Goal: Task Accomplishment & Management: Use online tool/utility

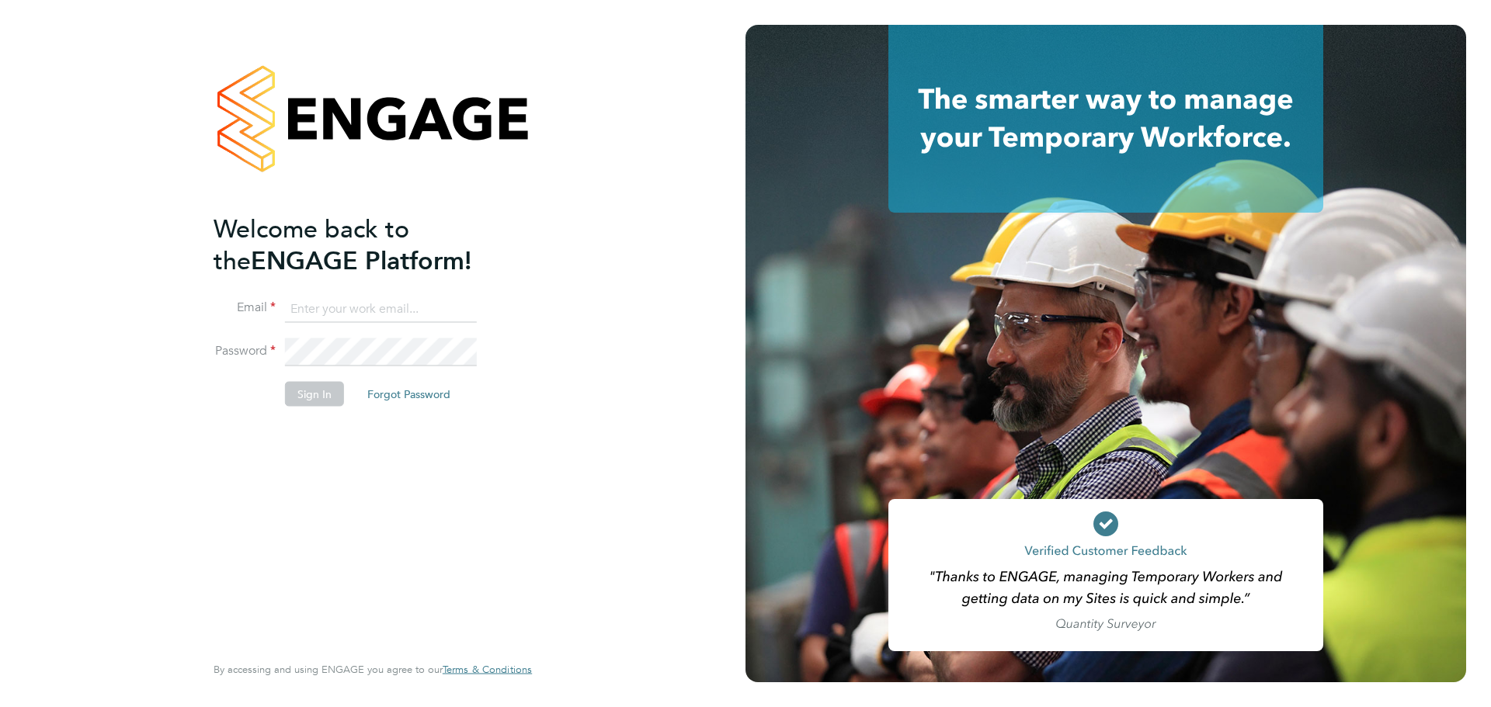
type input "patrick.farrell@randstad.co.uk"
click at [335, 391] on button "Sign In" at bounding box center [314, 394] width 59 height 25
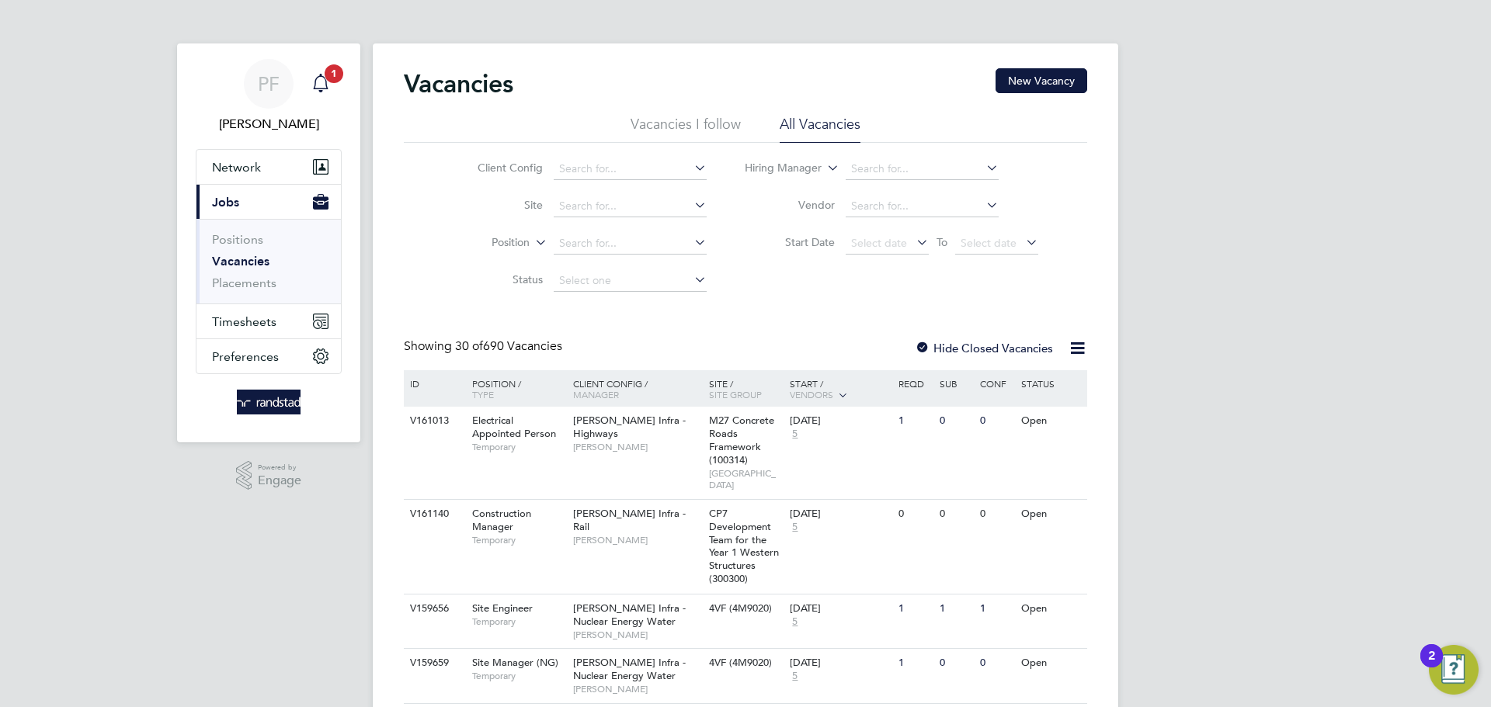
click at [328, 80] on span "1" at bounding box center [334, 73] width 19 height 19
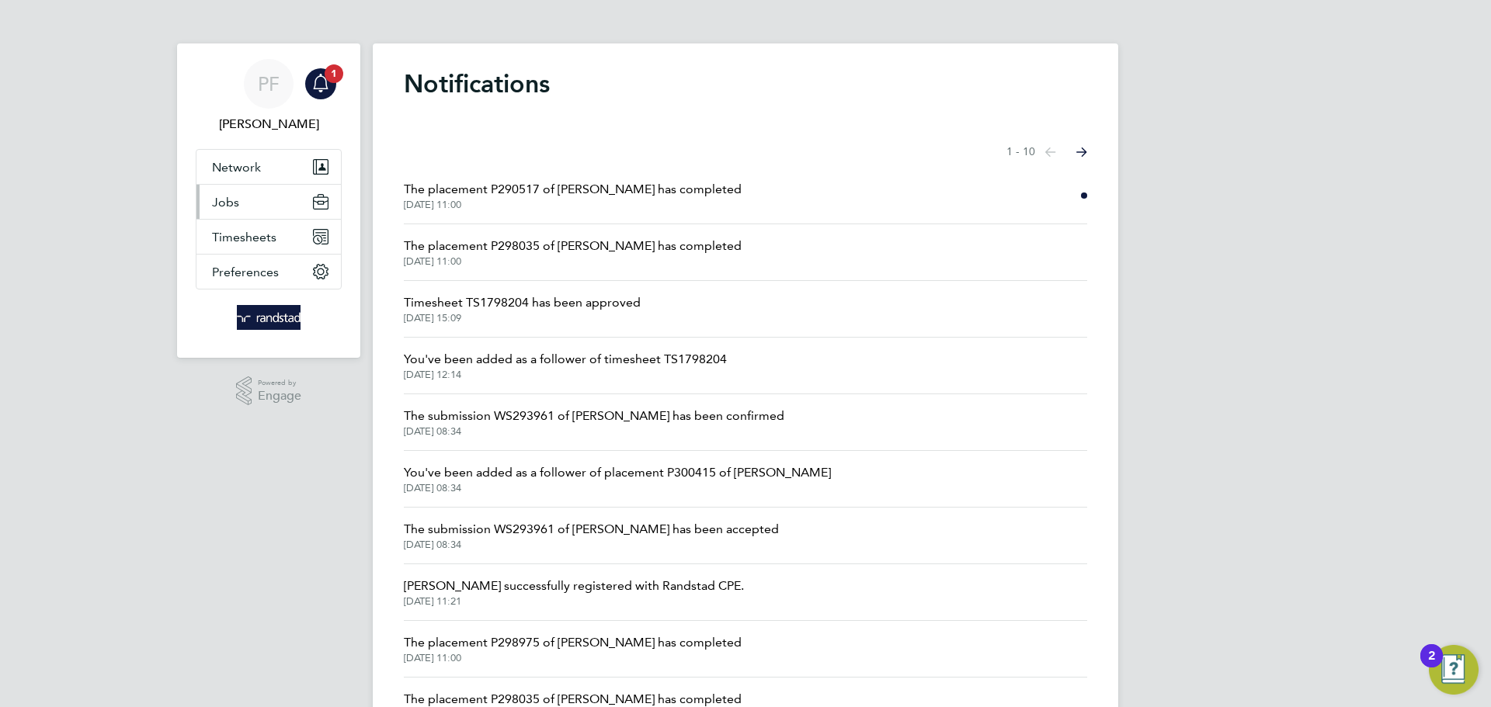
click at [249, 203] on button "Jobs" at bounding box center [268, 202] width 144 height 34
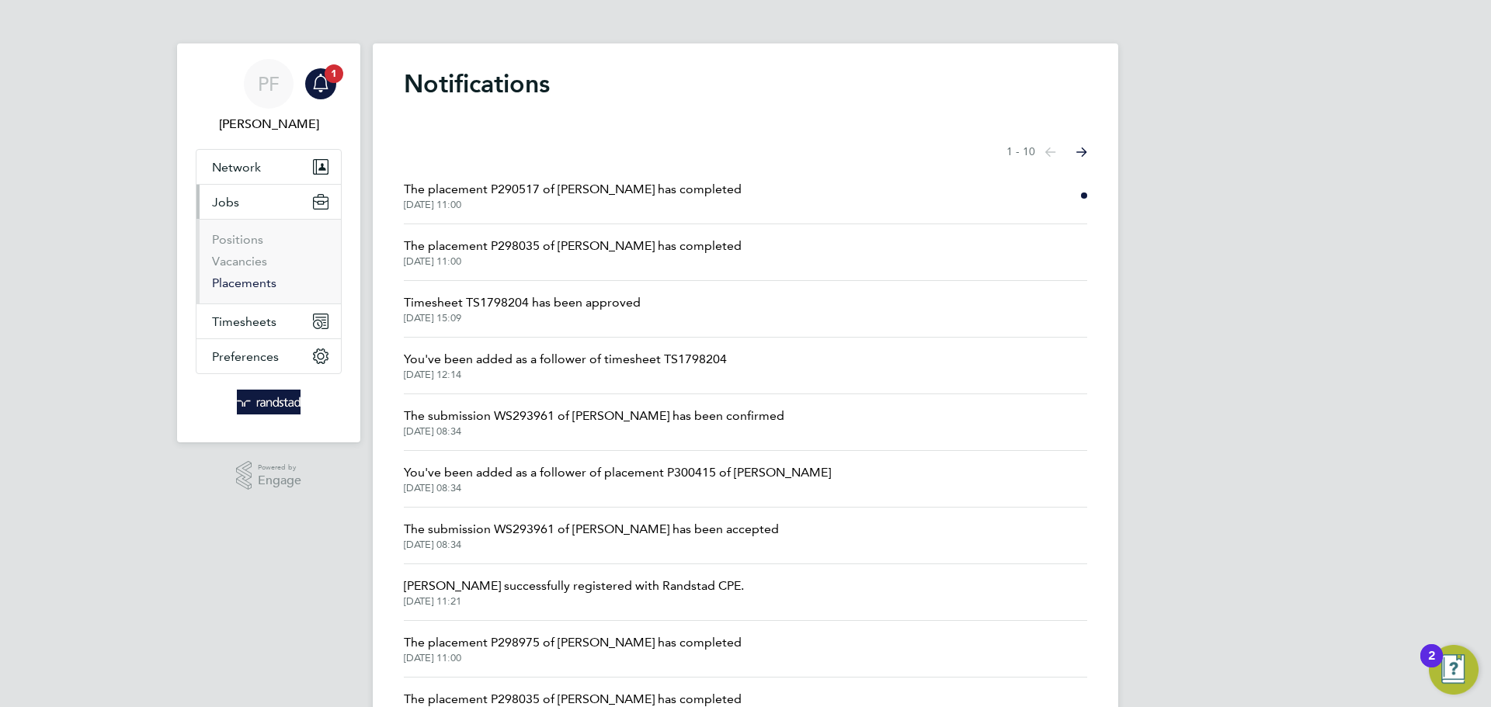
click at [247, 279] on link "Placements" at bounding box center [244, 283] width 64 height 15
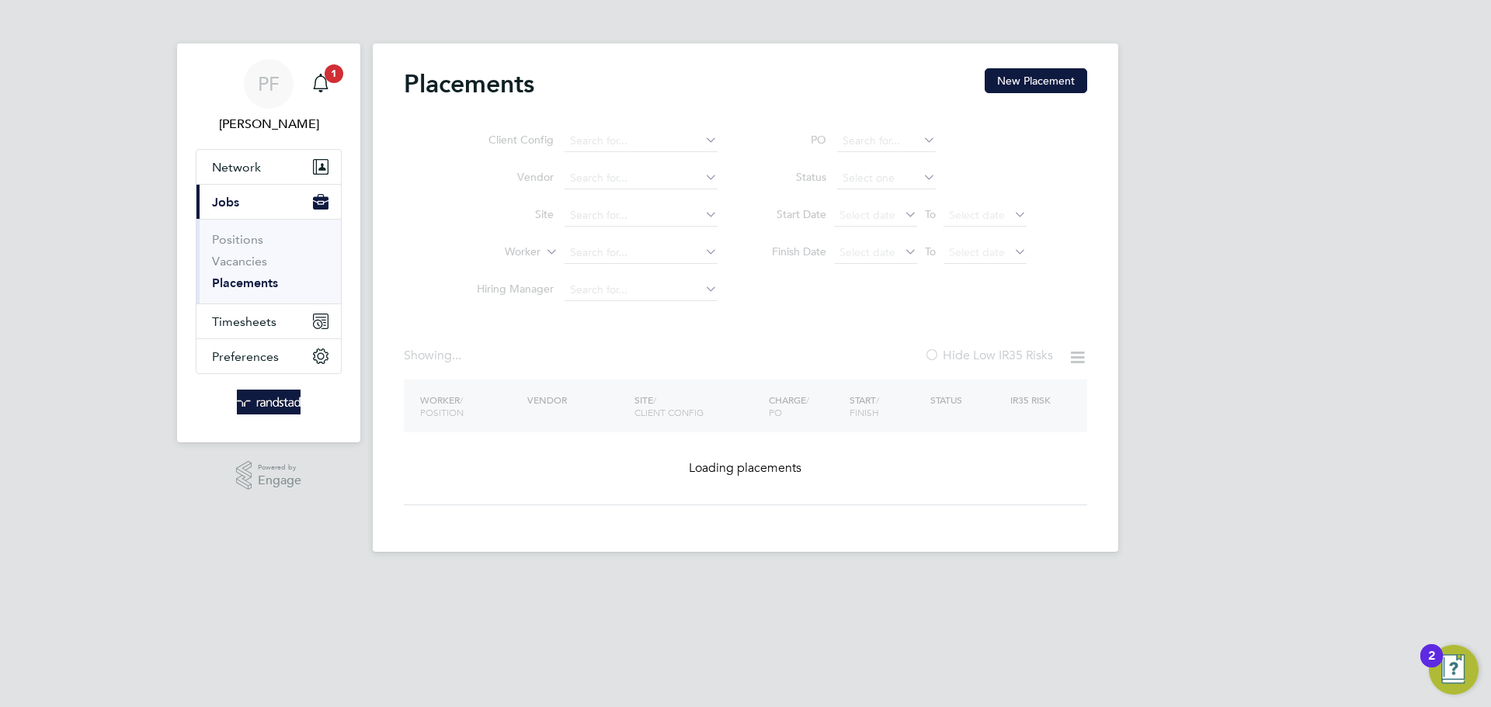
click at [602, 255] on ul "Client Config Vendor Site Worker Hiring Manager" at bounding box center [591, 216] width 292 height 186
click at [602, 255] on input at bounding box center [641, 253] width 153 height 22
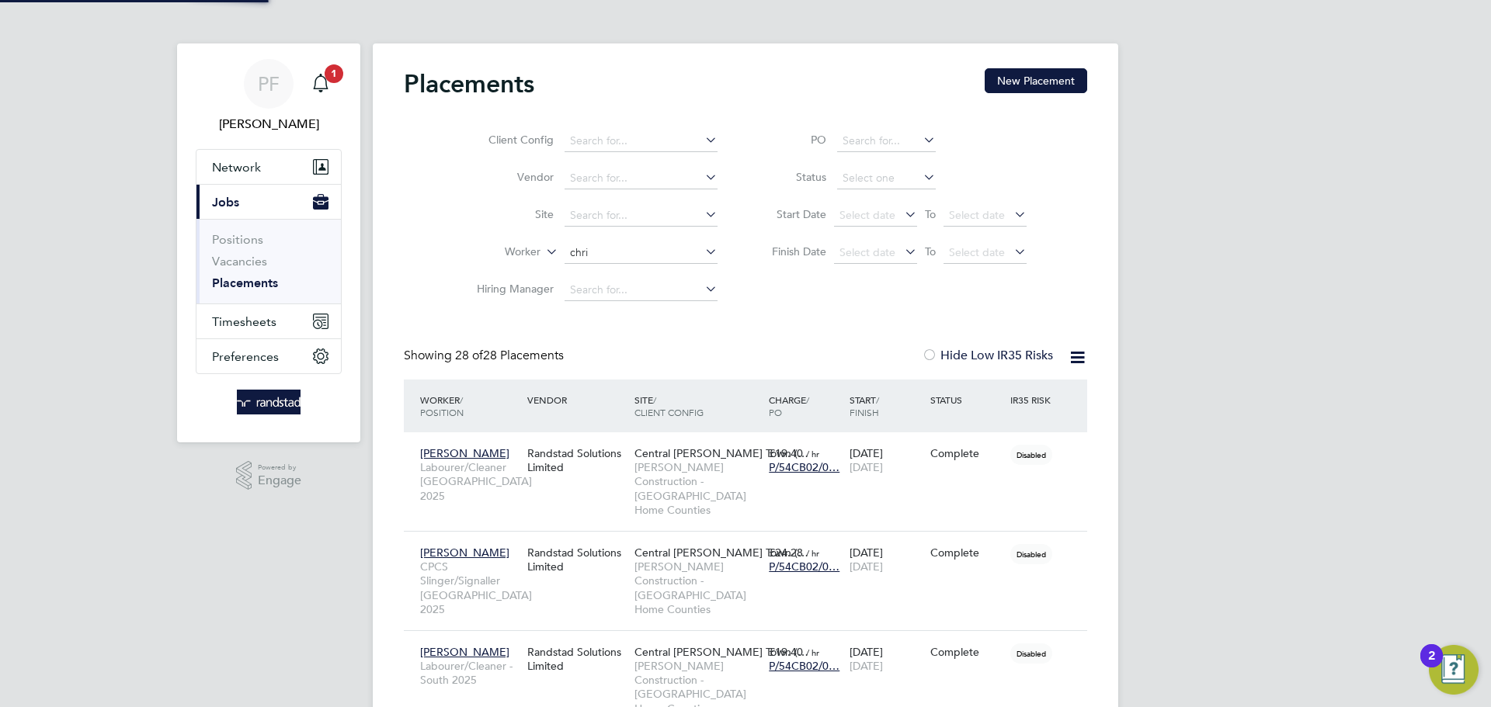
type input "chris"
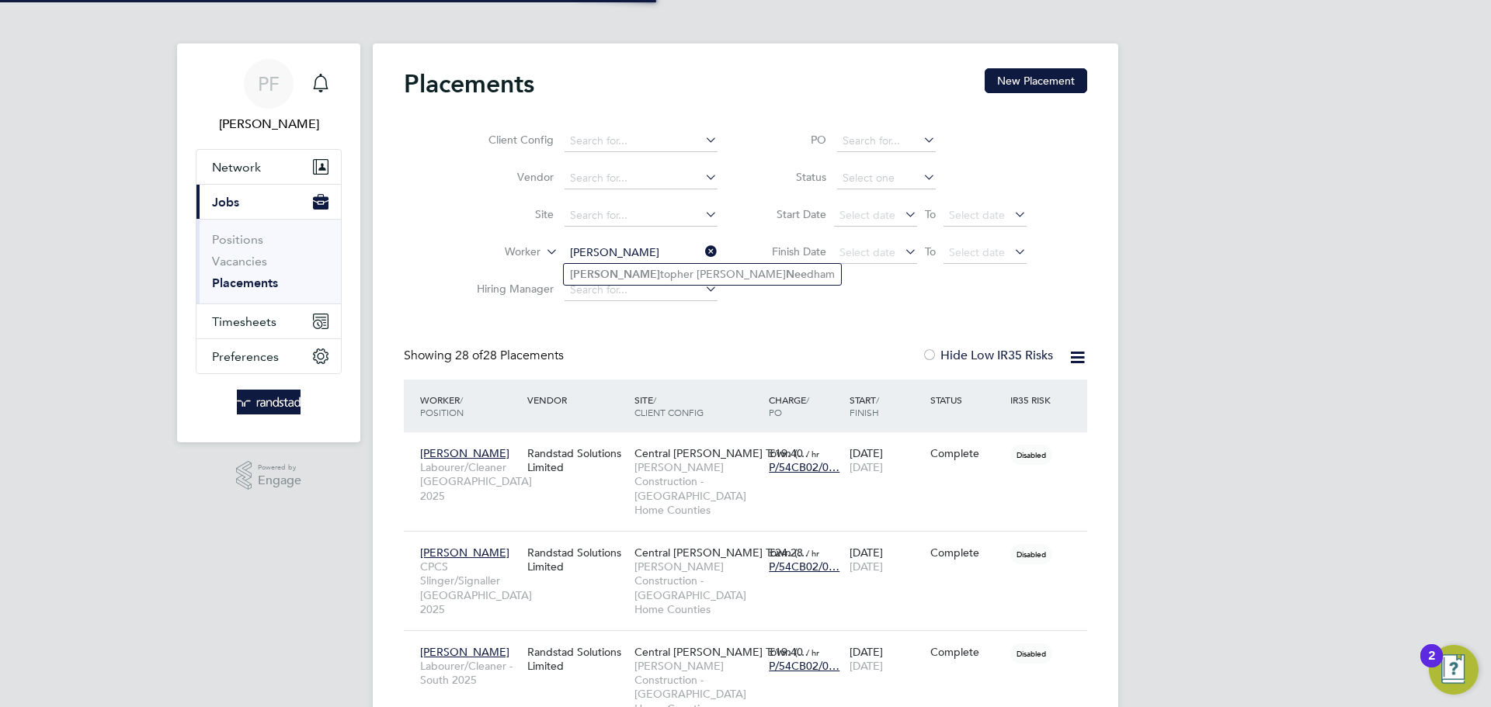
click at [631, 274] on li "Chris topher Stuart Nee dham" at bounding box center [702, 274] width 277 height 21
type input "[PERSON_NAME]"
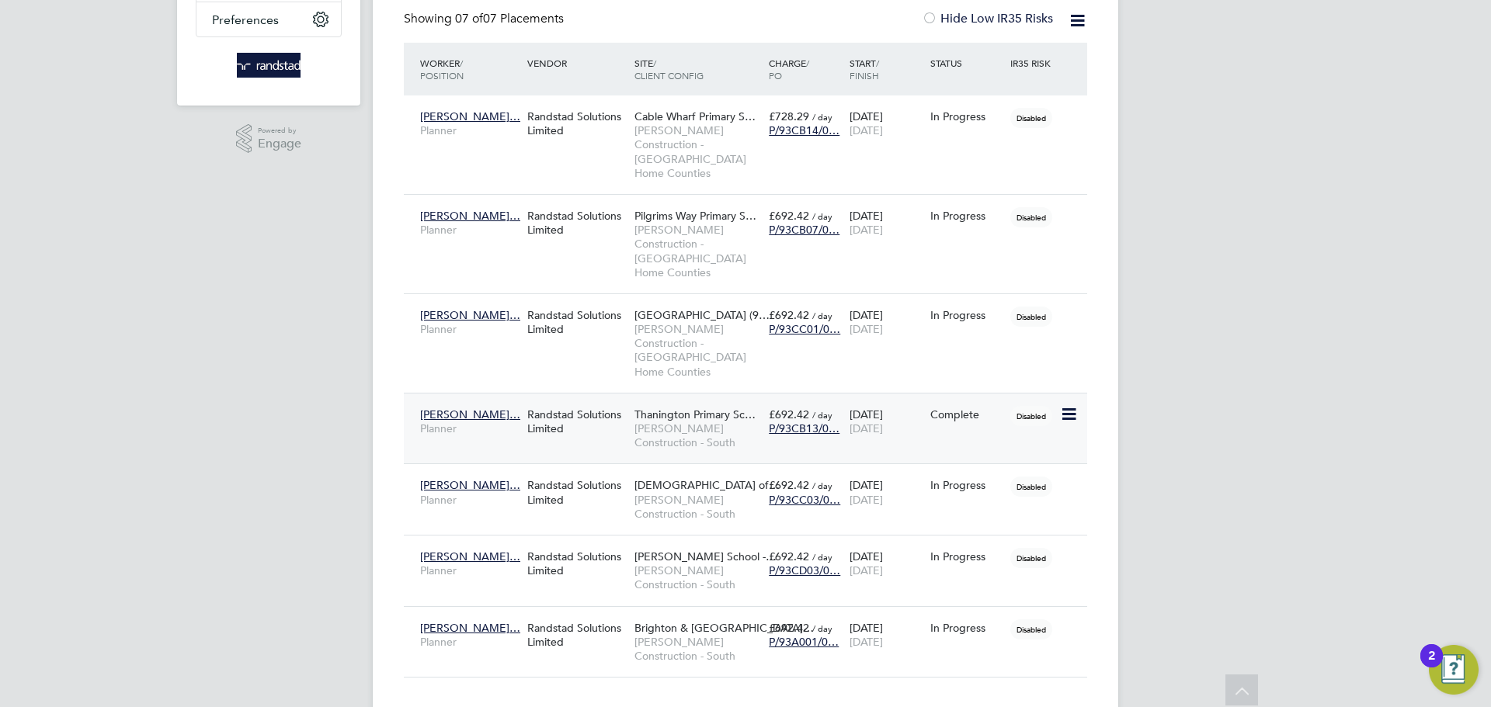
click at [1069, 405] on icon at bounding box center [1068, 414] width 16 height 19
click at [1172, 412] on div "PF Patrick Farrell Notifications Applications: Network Businesses Sites Workers…" at bounding box center [745, 206] width 1491 height 1086
click at [591, 400] on div "Randstad Solutions Limited" at bounding box center [576, 421] width 107 height 43
